Goal: Information Seeking & Learning: Learn about a topic

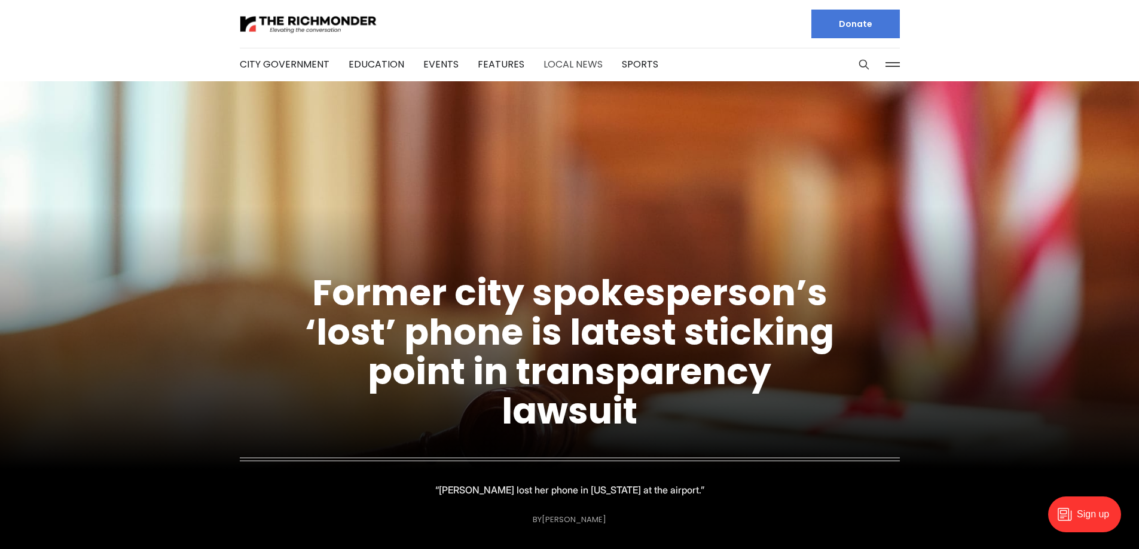
click at [554, 65] on link "Local News" at bounding box center [572, 64] width 59 height 14
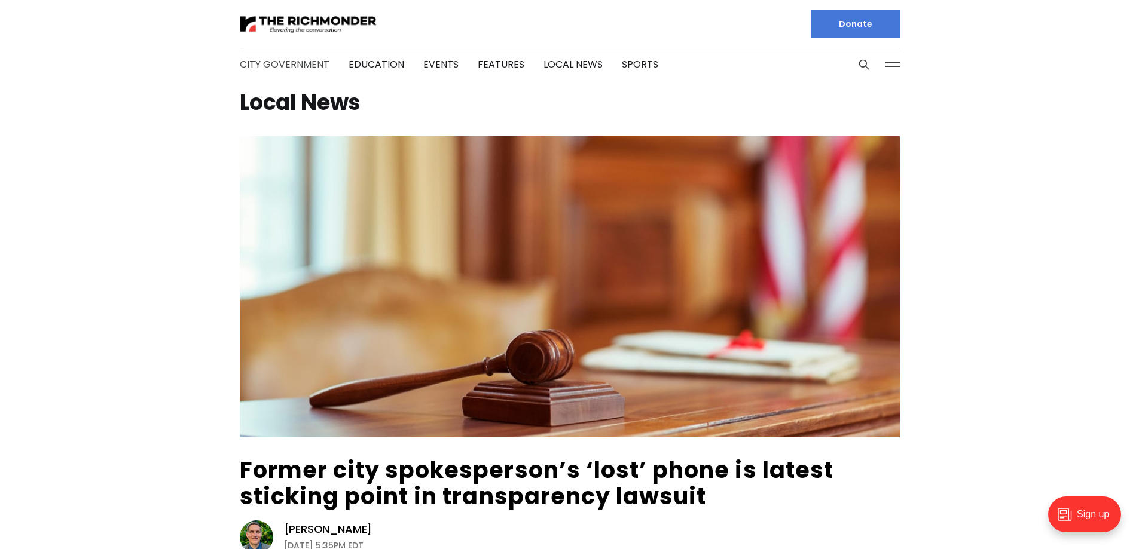
click at [299, 63] on link "City Government" at bounding box center [285, 64] width 90 height 14
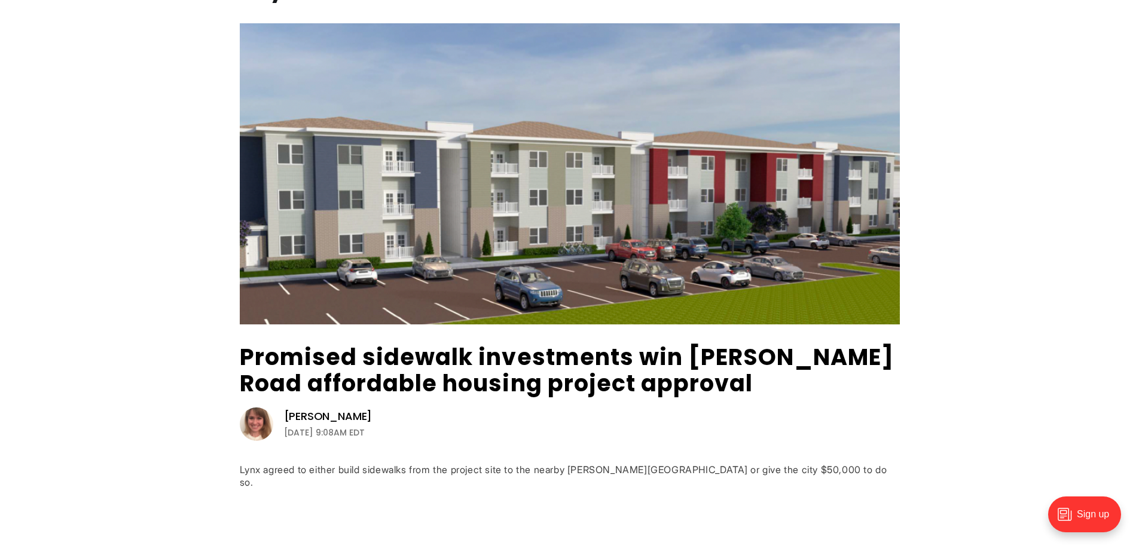
scroll to position [120, 0]
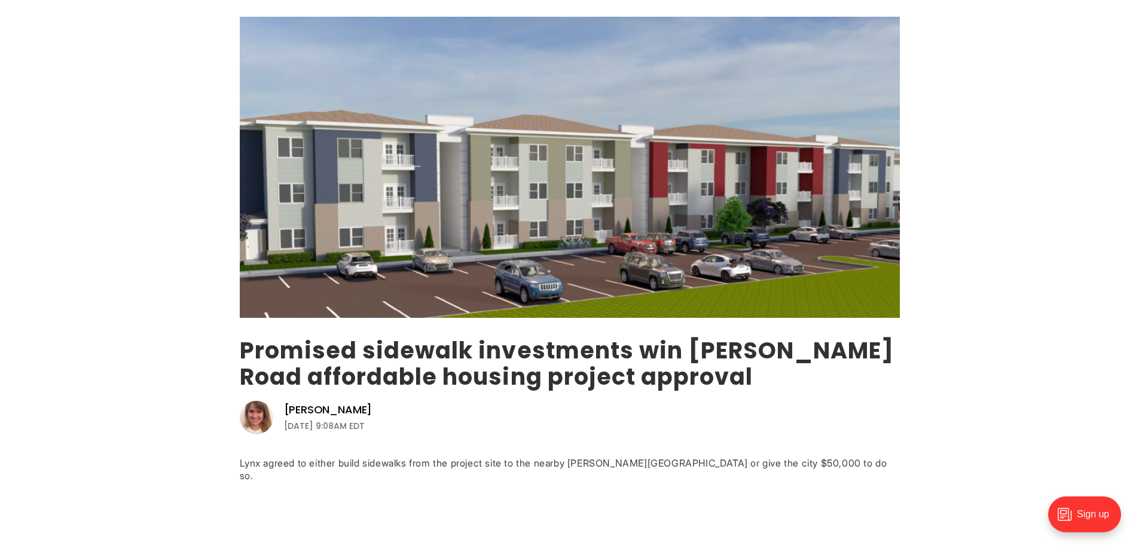
click at [586, 372] on link "Promised sidewalk investments win [PERSON_NAME] Road affordable housing project…" at bounding box center [567, 364] width 654 height 58
